Goal: Task Accomplishment & Management: Use online tool/utility

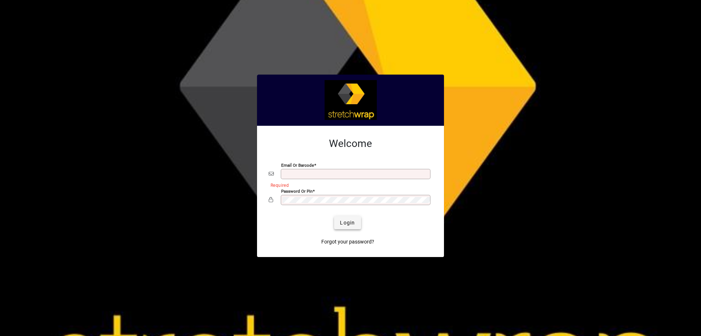
type input "**********"
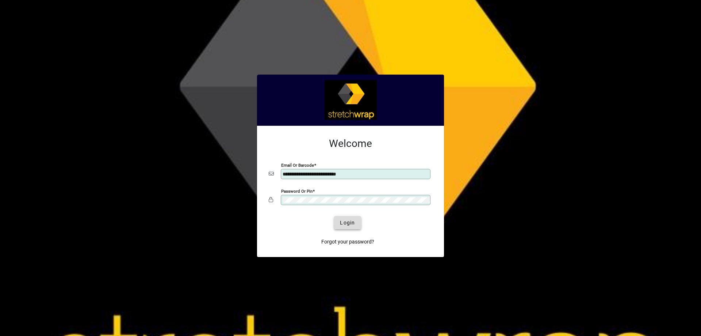
click at [351, 224] on span "Login" at bounding box center [347, 223] width 15 height 8
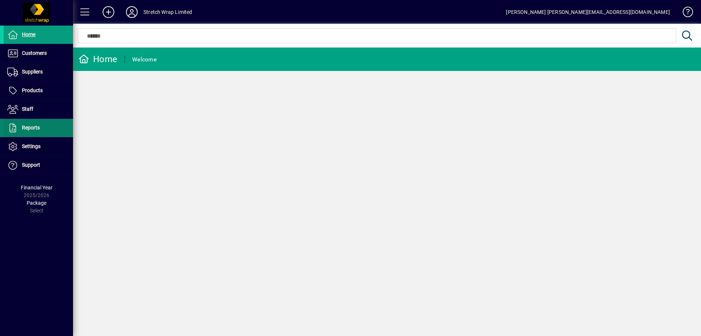
click at [31, 134] on span at bounding box center [38, 128] width 69 height 18
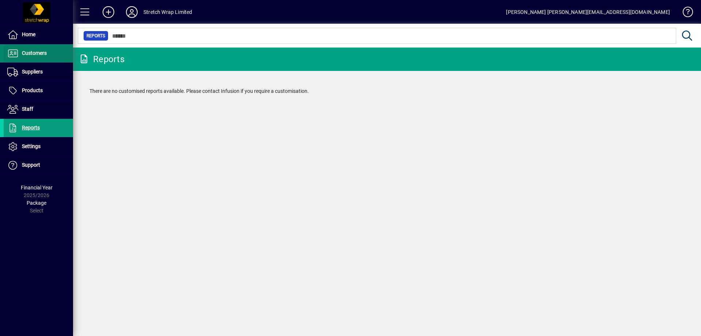
click at [43, 57] on span "Customers" at bounding box center [25, 53] width 43 height 9
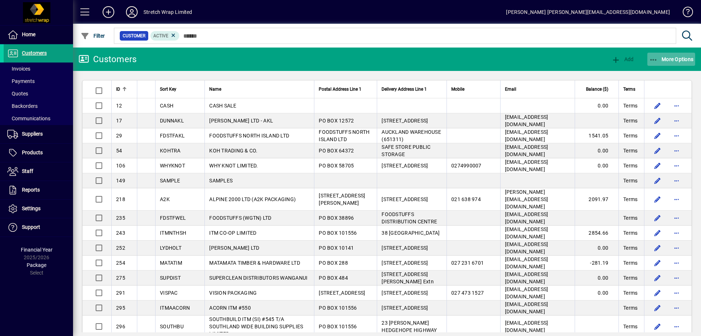
click at [654, 57] on icon "button" at bounding box center [653, 59] width 9 height 7
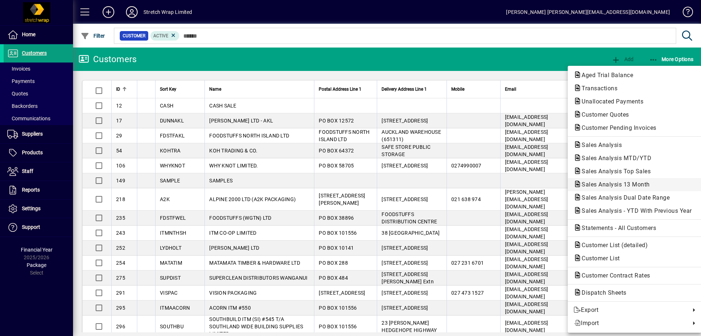
click at [635, 185] on span "Sales Analysis 13 Month" at bounding box center [614, 184] width 80 height 7
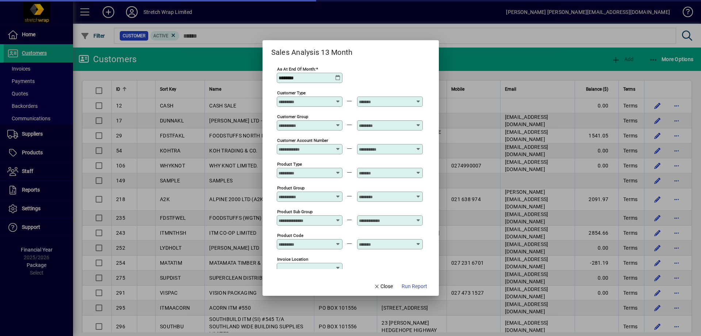
type input "**********"
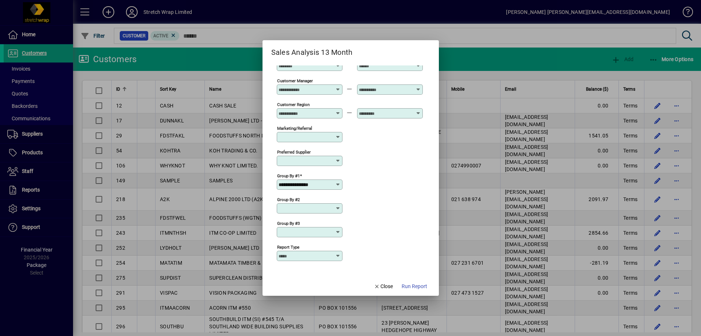
scroll to position [240, 0]
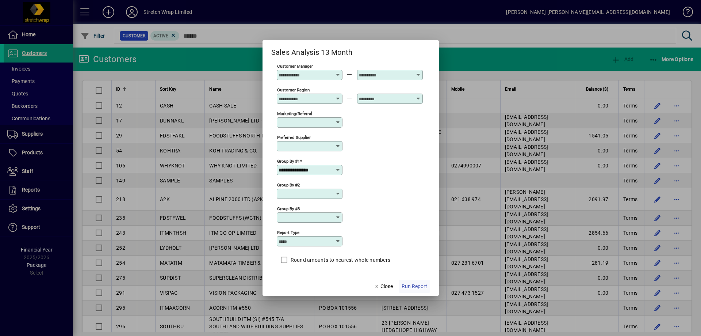
click at [417, 282] on span "Run Report" at bounding box center [415, 286] width 26 height 8
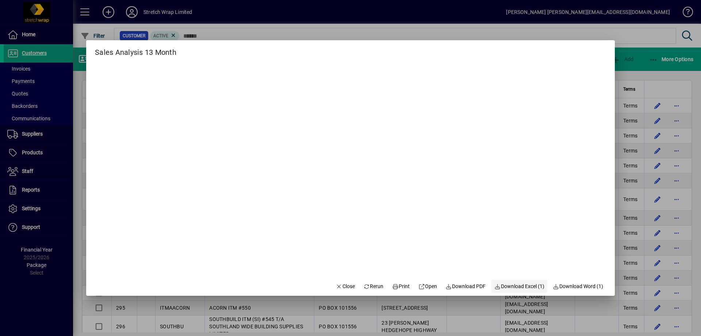
click at [510, 288] on span "Download Excel (1)" at bounding box center [519, 286] width 50 height 8
click at [406, 58] on mat-dialog-content at bounding box center [350, 167] width 529 height 218
click at [337, 290] on span "button" at bounding box center [345, 286] width 25 height 18
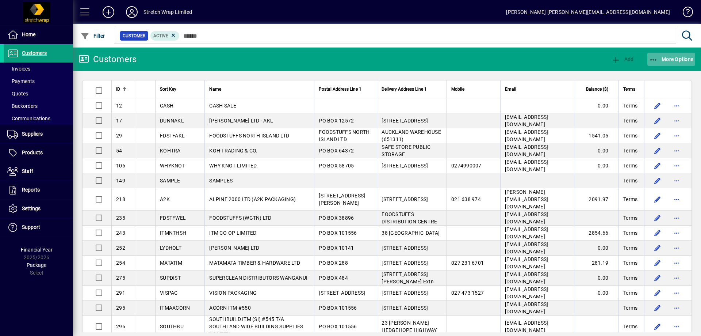
click at [677, 62] on span "button" at bounding box center [671, 59] width 48 height 18
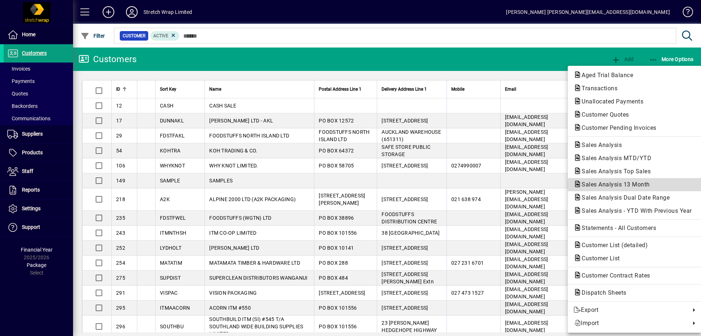
click at [639, 186] on span "Sales Analysis 13 Month" at bounding box center [614, 184] width 80 height 7
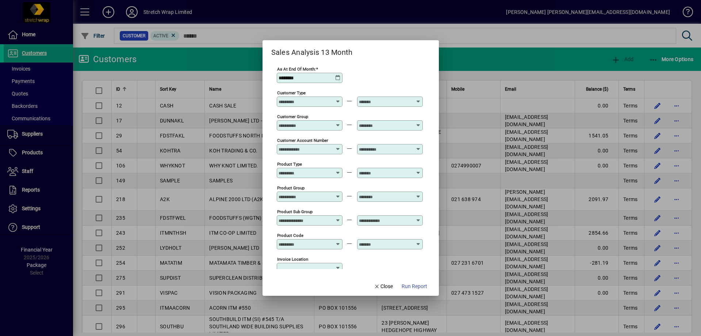
type input "**********"
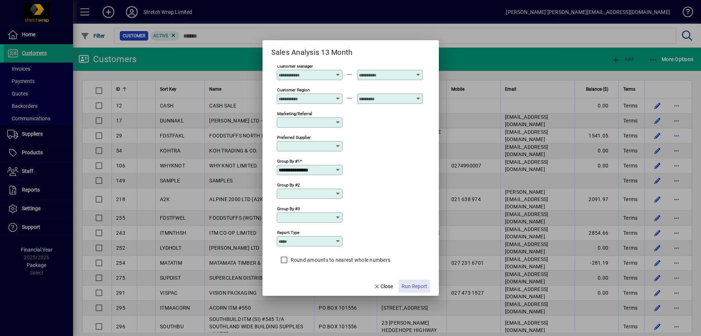
click at [418, 285] on span "Run Report" at bounding box center [415, 286] width 26 height 8
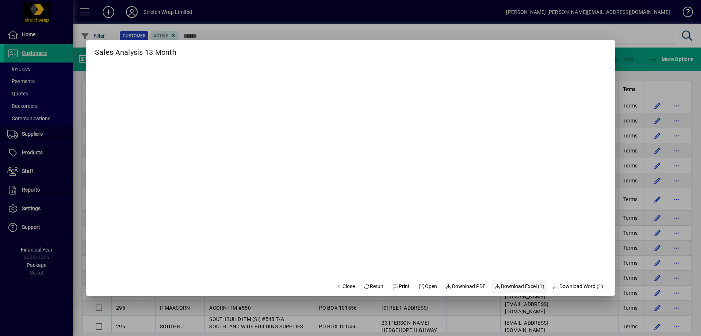
click at [504, 287] on span "Download Excel (1)" at bounding box center [519, 286] width 50 height 8
